Goal: Navigation & Orientation: Understand site structure

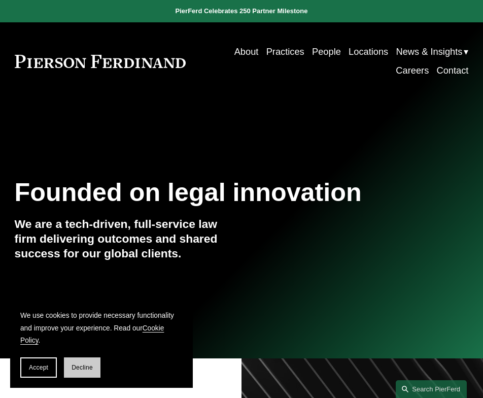
click at [74, 365] on span "Decline" at bounding box center [82, 367] width 21 height 7
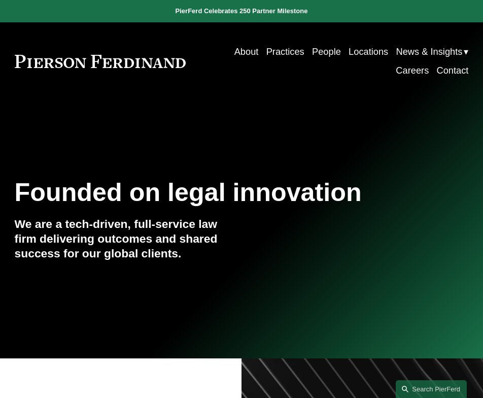
click at [0, 0] on span "Insights" at bounding box center [0, 0] width 0 height 0
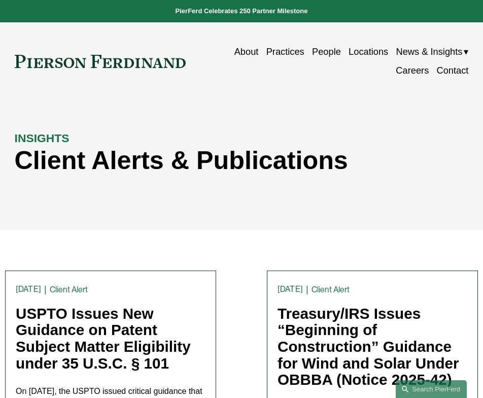
click at [293, 50] on link "Practices" at bounding box center [285, 52] width 38 height 19
